Goal: Task Accomplishment & Management: Use online tool/utility

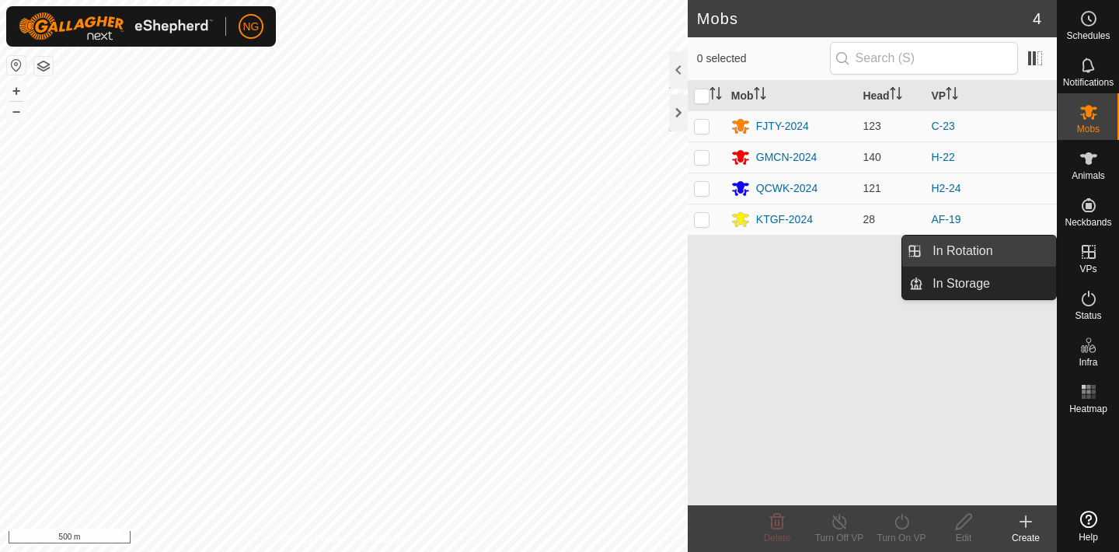
click at [1029, 244] on link "In Rotation" at bounding box center [990, 251] width 133 height 31
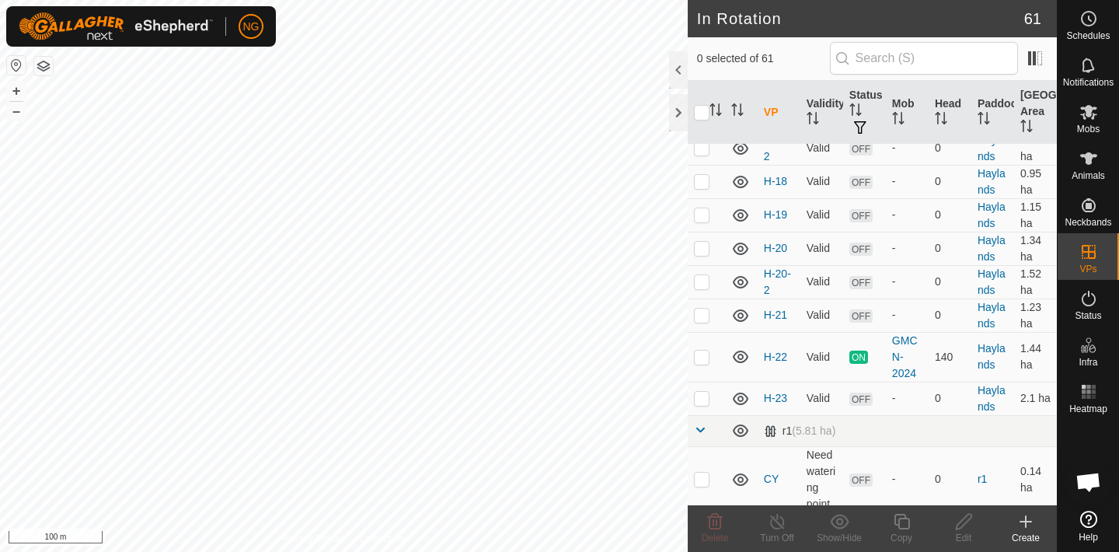
scroll to position [2006, 0]
click at [704, 399] on p-checkbox at bounding box center [702, 397] width 16 height 12
checkbox input "true"
click at [965, 522] on icon at bounding box center [964, 522] width 16 height 16
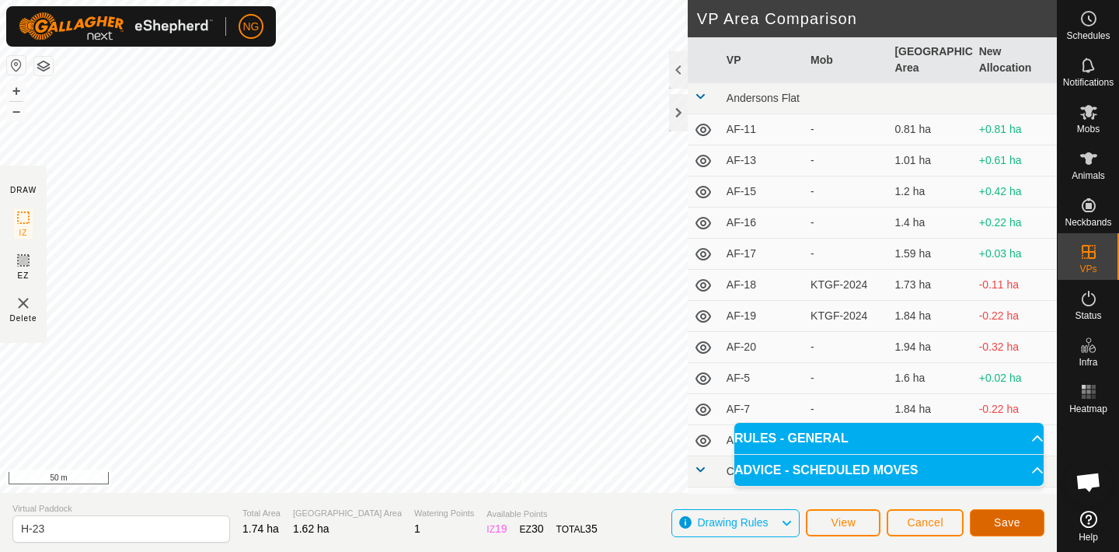
click at [990, 515] on button "Save" at bounding box center [1007, 522] width 75 height 27
